Goal: Task Accomplishment & Management: Complete application form

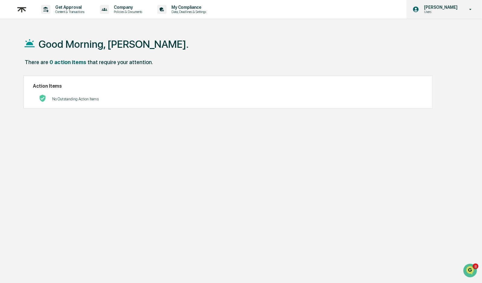
click at [449, 10] on p "Users" at bounding box center [439, 12] width 41 height 4
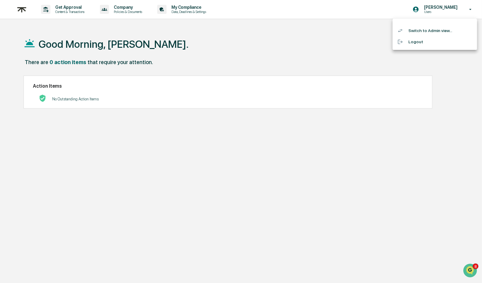
click at [451, 32] on li "Switch to Admin view..." at bounding box center [435, 30] width 85 height 11
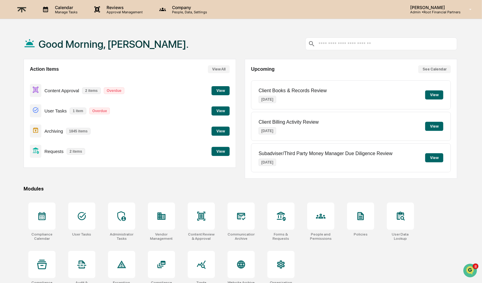
click at [218, 90] on button "View" at bounding box center [221, 90] width 18 height 9
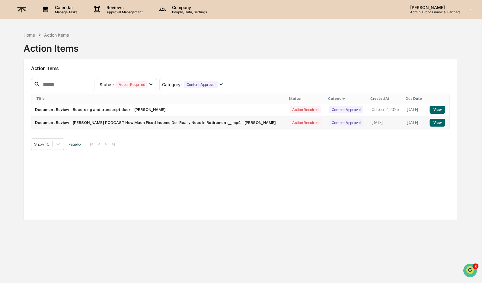
click at [443, 122] on button "View" at bounding box center [437, 123] width 15 height 8
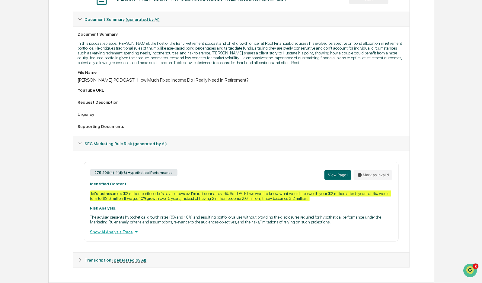
scroll to position [162, 0]
click at [78, 261] on icon at bounding box center [80, 260] width 4 height 4
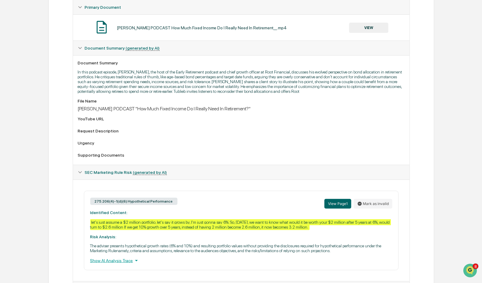
scroll to position [0, 0]
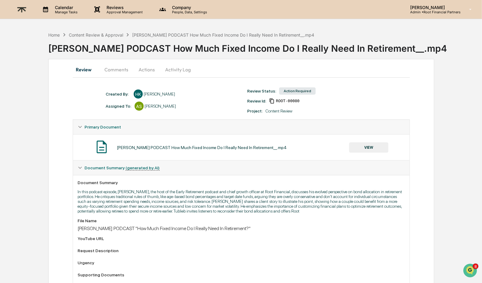
click at [123, 66] on button "Comments" at bounding box center [117, 69] width 34 height 14
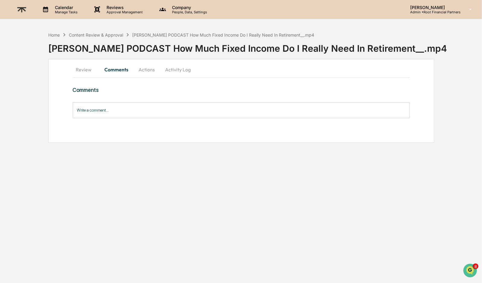
click at [146, 71] on button "Actions" at bounding box center [146, 69] width 27 height 14
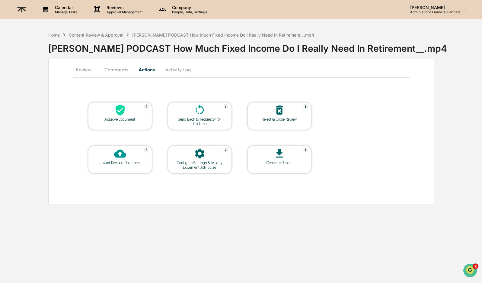
click at [80, 72] on button "Review" at bounding box center [86, 69] width 27 height 14
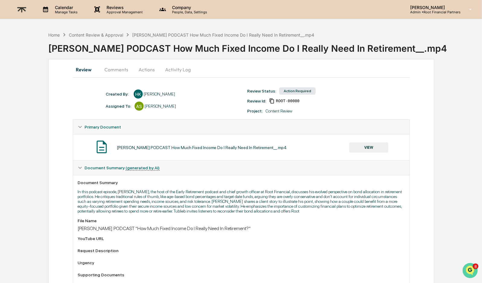
click at [466, 271] on icon "Open customer support" at bounding box center [470, 277] width 15 height 15
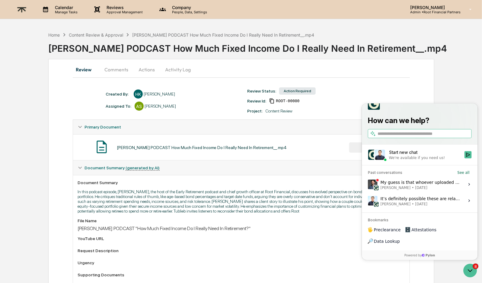
click at [425, 190] on span "Dave Feldman • Oct 6" at bounding box center [421, 187] width 80 height 5
click at [368, 185] on button "View issue" at bounding box center [368, 184] width 0 height 0
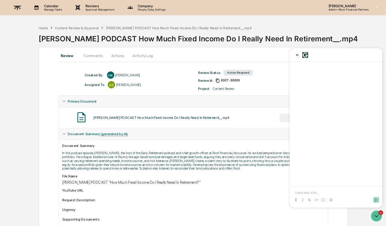
scroll to position [51, 0]
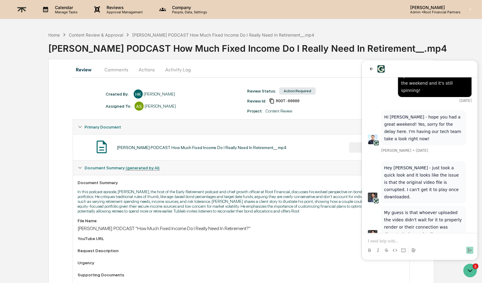
click at [418, 240] on p at bounding box center [420, 241] width 104 height 6
click at [371, 67] on icon "back" at bounding box center [371, 68] width 5 height 5
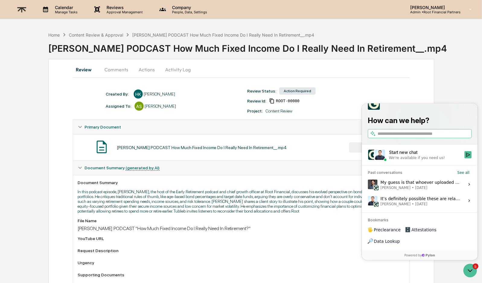
click at [461, 160] on div "We're available if you need us!" at bounding box center [425, 157] width 72 height 5
click at [464, 158] on button "Start new chat We're available if you need us!" at bounding box center [467, 154] width 7 height 7
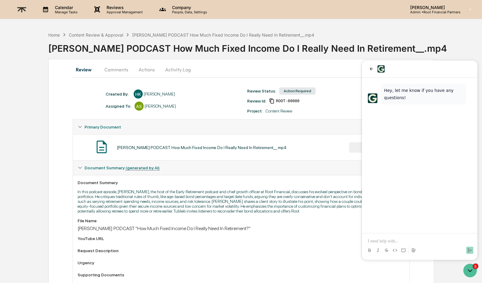
click at [389, 244] on div at bounding box center [419, 250] width 111 height 12
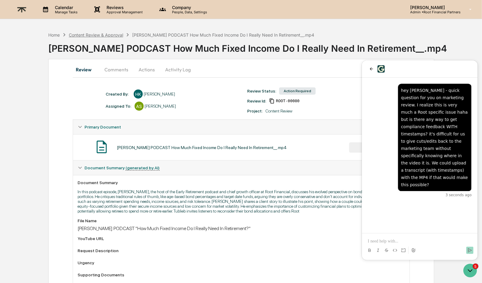
click at [98, 33] on div "Content Review & Approval" at bounding box center [96, 34] width 54 height 5
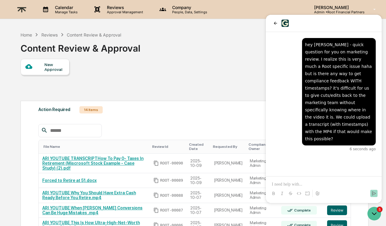
click at [224, 76] on div "New Approval Settings" at bounding box center [194, 78] width 347 height 39
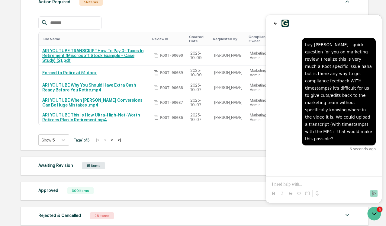
scroll to position [106, 0]
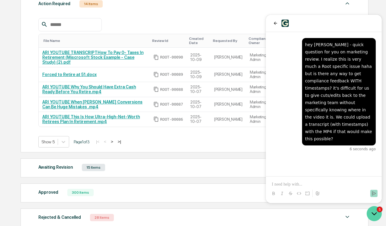
click at [376, 213] on icon "Open customer support" at bounding box center [374, 214] width 5 height 2
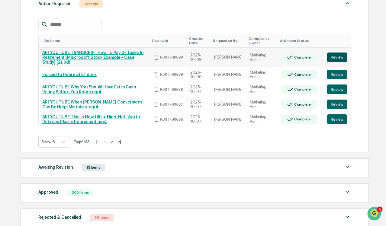
click at [338, 57] on button "Review" at bounding box center [337, 58] width 20 height 10
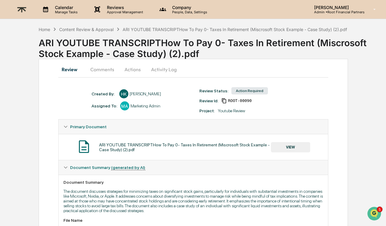
click at [181, 30] on div "ARI YOUTUBE TRANSCRIPTHow To Pay 0- Taxes In Retirement (Miscrosoft Stock Examp…" at bounding box center [235, 29] width 224 height 5
click at [77, 29] on div "Content Review & Approval" at bounding box center [86, 29] width 54 height 5
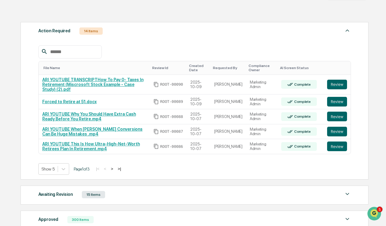
scroll to position [79, 0]
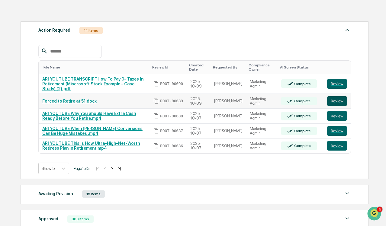
click at [337, 100] on button "Review" at bounding box center [337, 101] width 20 height 10
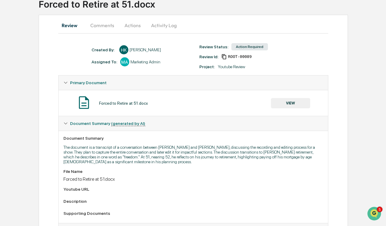
scroll to position [30, 0]
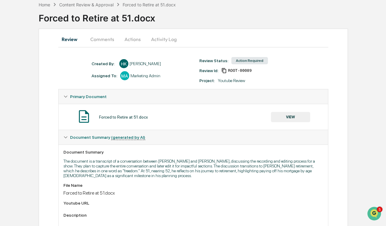
click at [134, 38] on button "Actions" at bounding box center [132, 39] width 27 height 14
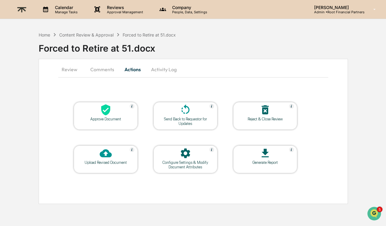
click at [94, 116] on div at bounding box center [106, 110] width 60 height 13
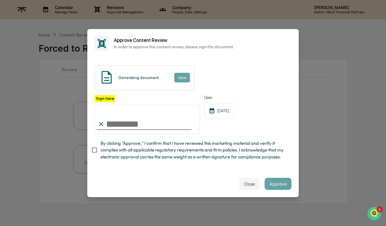
click at [263, 153] on span "By clicking "Approve," I confirm that I have reviewed this marketing material a…" at bounding box center [194, 150] width 186 height 20
click at [159, 110] on input "Sign here" at bounding box center [147, 119] width 105 height 29
type input "**********"
click at [259, 142] on span "By clicking "Approve," I confirm that I have reviewed this marketing material a…" at bounding box center [194, 150] width 186 height 20
click at [211, 156] on span "By clicking "Approve," I confirm that I have reviewed this marketing material a…" at bounding box center [194, 150] width 186 height 20
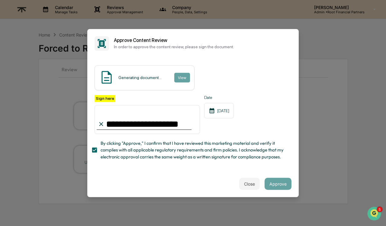
click at [229, 75] on div "Generating document... View" at bounding box center [193, 77] width 197 height 25
click at [276, 178] on button "Approve" at bounding box center [278, 184] width 27 height 12
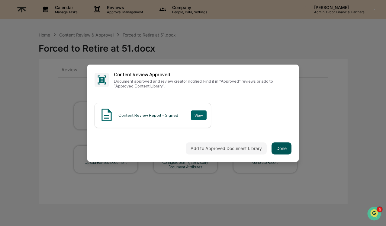
click at [281, 145] on button "Done" at bounding box center [282, 149] width 20 height 12
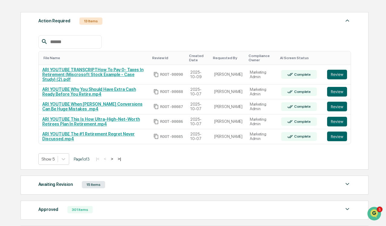
scroll to position [95, 0]
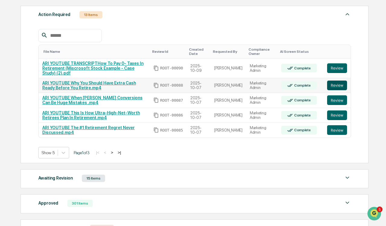
click at [338, 85] on button "Review" at bounding box center [337, 86] width 20 height 10
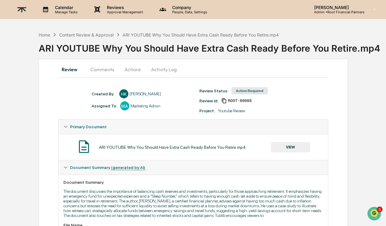
click at [102, 72] on button "Comments" at bounding box center [102, 69] width 34 height 14
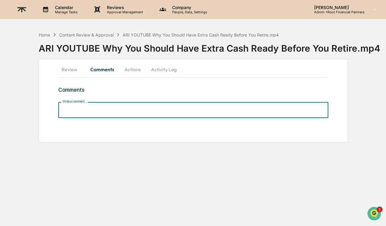
click at [107, 110] on input "Write a comment..." at bounding box center [193, 110] width 270 height 16
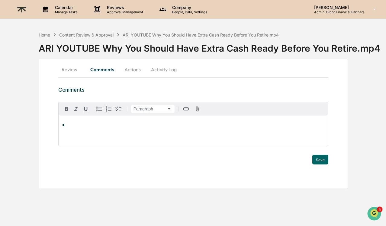
click at [89, 123] on p "*" at bounding box center [193, 125] width 262 height 4
click at [82, 149] on div "[PERSON_NAME]" at bounding box center [82, 150] width 40 height 8
click at [72, 137] on div "**********" at bounding box center [194, 131] width 270 height 30
click at [135, 67] on button "Actions" at bounding box center [132, 69] width 27 height 14
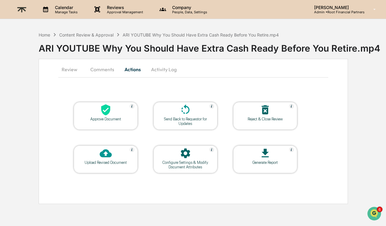
click at [103, 71] on button "Comments" at bounding box center [102, 69] width 34 height 14
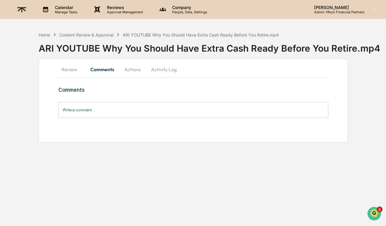
click at [93, 105] on input "Write a comment..." at bounding box center [193, 110] width 270 height 16
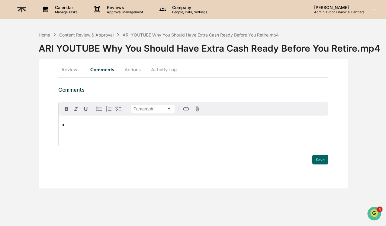
click at [72, 70] on button "Review" at bounding box center [71, 69] width 27 height 14
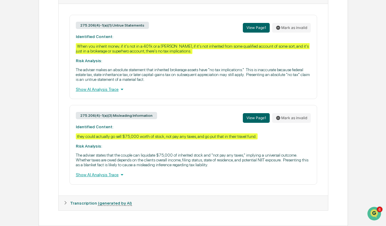
scroll to position [292, 0]
click at [66, 205] on icon at bounding box center [65, 203] width 4 height 4
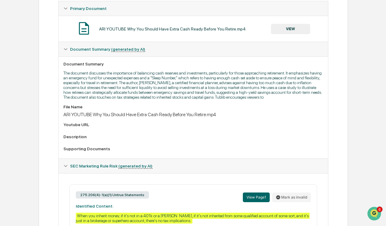
scroll to position [0, 0]
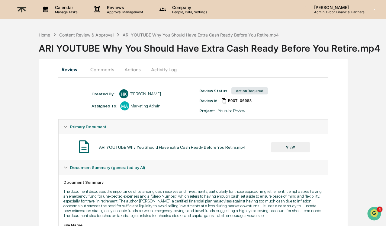
click at [70, 34] on div "Content Review & Approval" at bounding box center [86, 34] width 54 height 5
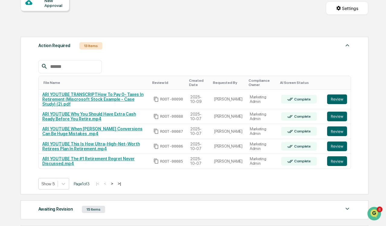
scroll to position [71, 0]
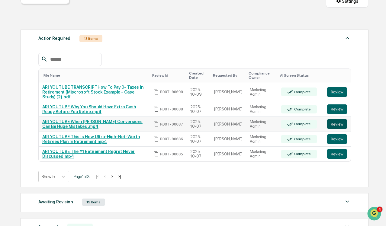
click at [342, 127] on button "Review" at bounding box center [337, 124] width 20 height 10
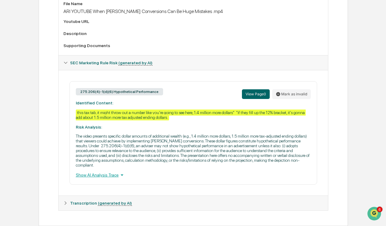
click at [107, 176] on div "Show AI Analysis Trace" at bounding box center [193, 175] width 235 height 7
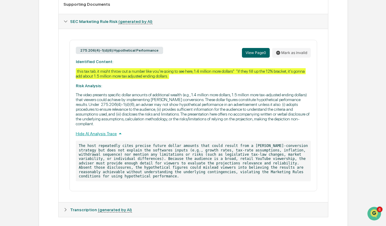
scroll to position [268, 0]
